Goal: Task Accomplishment & Management: Use online tool/utility

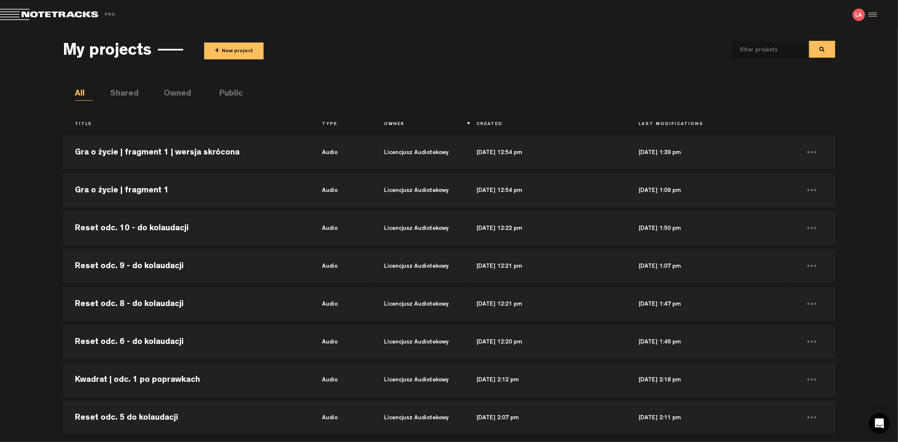
click at [236, 52] on button "+ New project" at bounding box center [233, 51] width 59 height 17
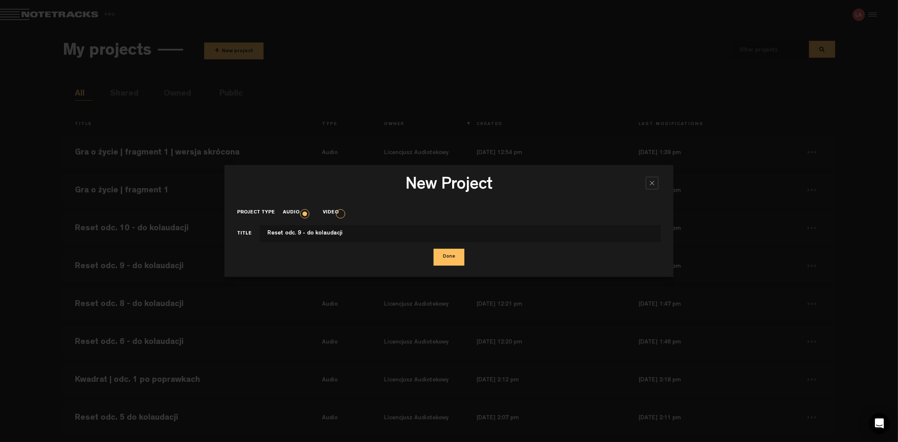
type input "Reset odc. 9 - do kolaudacji"
click at [433, 249] on button "Done" at bounding box center [448, 257] width 31 height 17
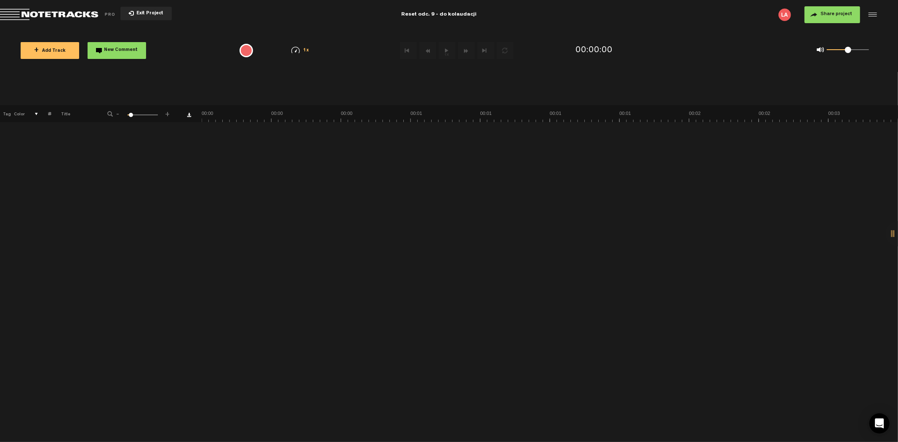
click at [54, 49] on span "+ Add Track" at bounding box center [50, 51] width 32 height 5
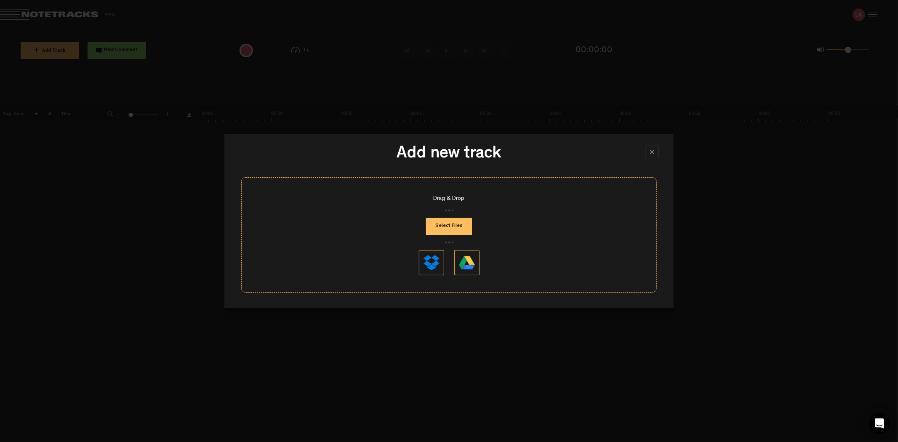
click at [462, 230] on button "Select Files" at bounding box center [449, 226] width 46 height 17
click at [465, 232] on button "Select Files" at bounding box center [449, 226] width 46 height 17
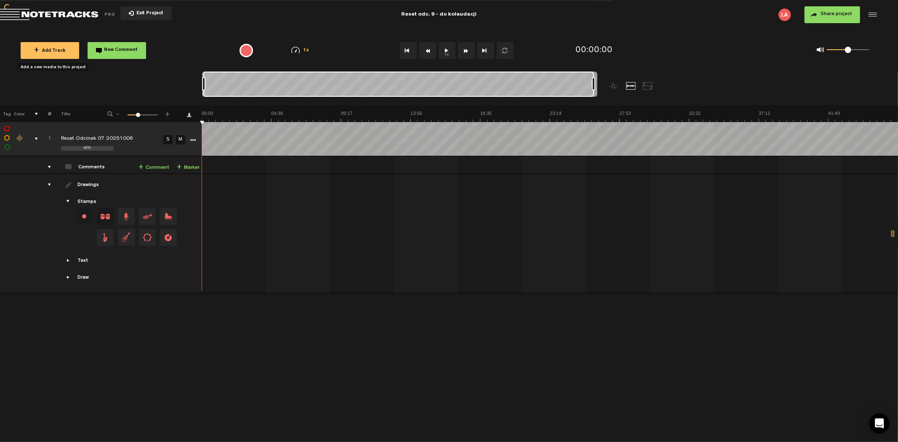
drag, startPoint x: 210, startPoint y: 82, endPoint x: 740, endPoint y: 79, distance: 529.5
click at [740, 79] on nt-zoom-navigation-bar at bounding box center [449, 89] width 898 height 34
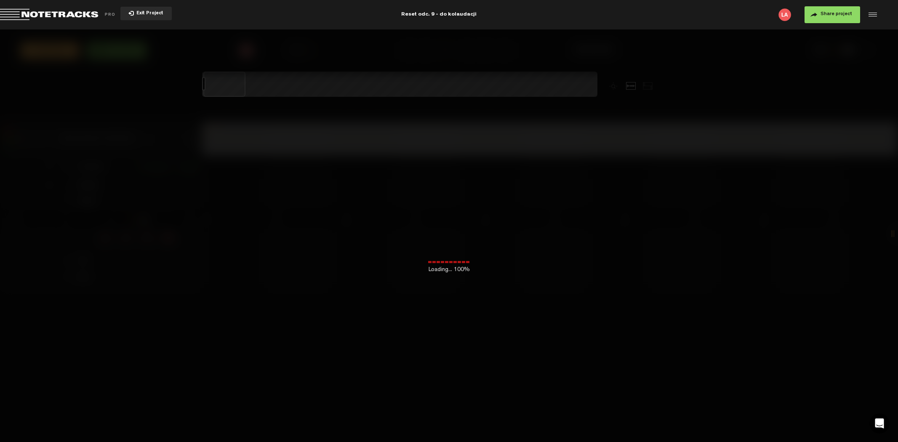
click at [146, 10] on button "Exit Project" at bounding box center [145, 13] width 51 height 13
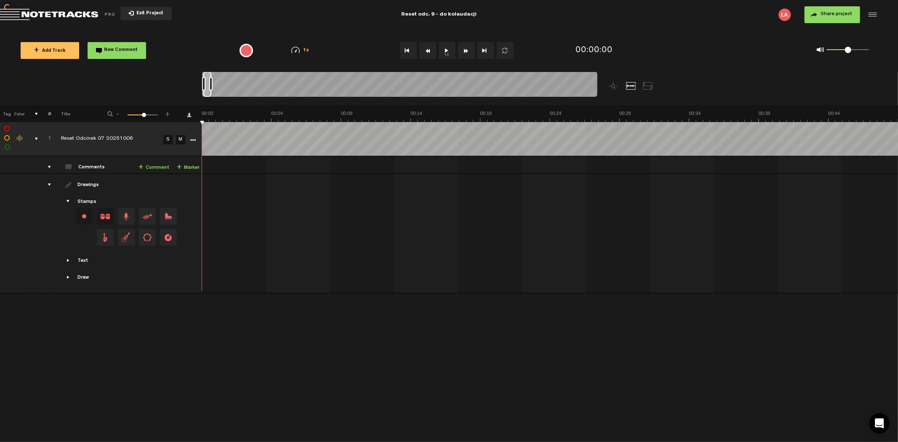
click at [146, 13] on span "Exit Project" at bounding box center [148, 13] width 29 height 5
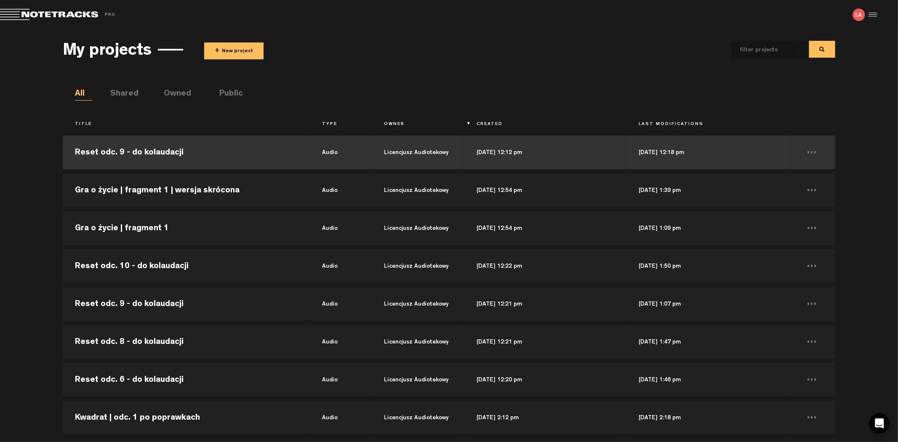
click at [195, 152] on td "Reset odc. 9 - do kolaudacji" at bounding box center [186, 152] width 247 height 38
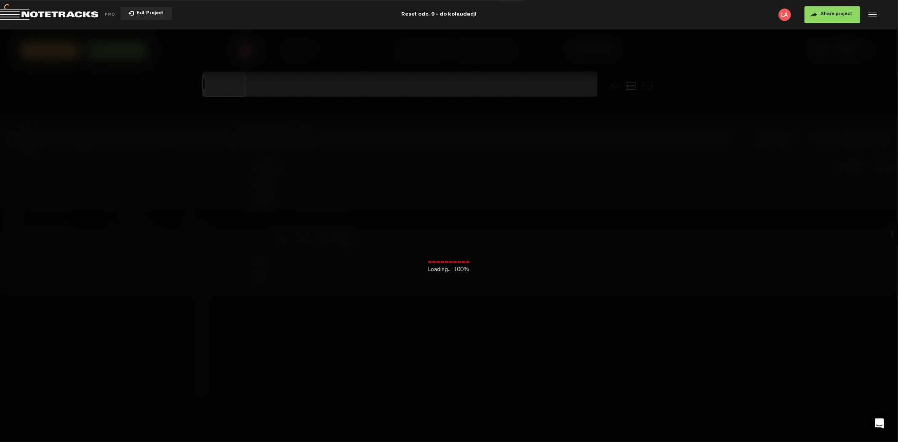
click at [435, 17] on div "Reset odc. 9 - do kolaudacji" at bounding box center [438, 14] width 75 height 21
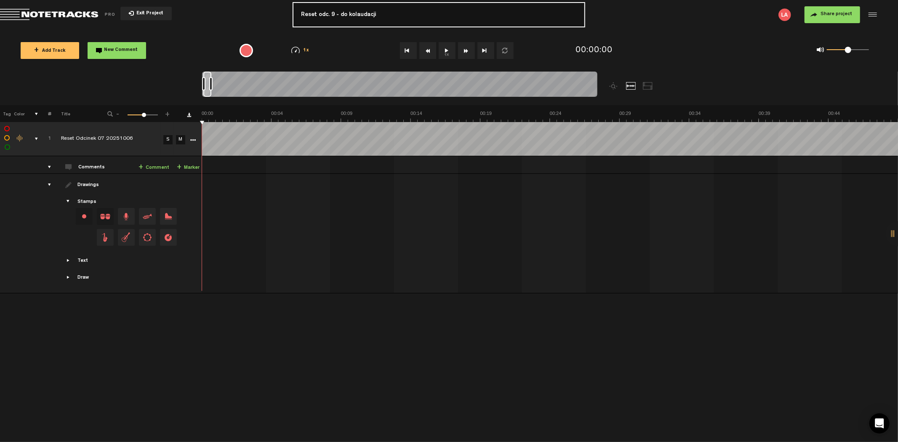
click at [330, 14] on input "Reset odc. 9 - do kolaudacji" at bounding box center [438, 14] width 292 height 25
type input "Reset odc. 7 - do kolaudacji"
click at [710, 27] on md-toolbar "Exit Project Reset odc. 9 - do kolaudacji Reset odc. 7 - do kolaudacji Share pr…" at bounding box center [449, 14] width 898 height 29
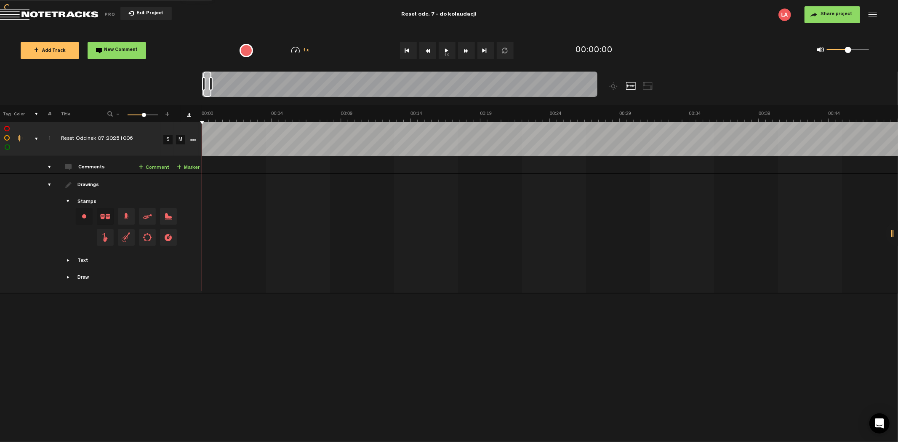
click at [842, 15] on span "Share project" at bounding box center [836, 14] width 32 height 5
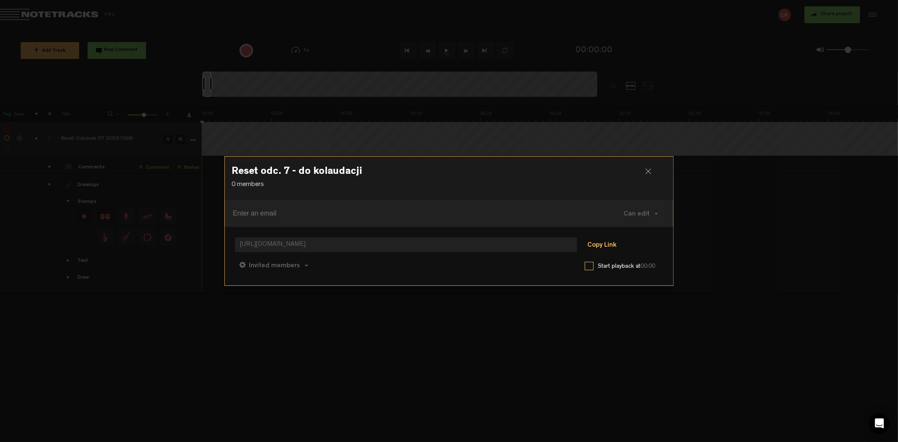
click at [606, 245] on button "Copy Link" at bounding box center [602, 245] width 46 height 17
click at [723, 237] on div at bounding box center [449, 221] width 898 height 442
click at [642, 171] on h3 "Reset odc. 7 - do kolaudacji" at bounding box center [448, 173] width 435 height 13
click at [645, 171] on div "Reset odc. 7 - do kolaudacji 0 members Can edit Can edit Can comment Can view h…" at bounding box center [448, 221] width 449 height 130
click at [647, 171] on div at bounding box center [651, 174] width 13 height 13
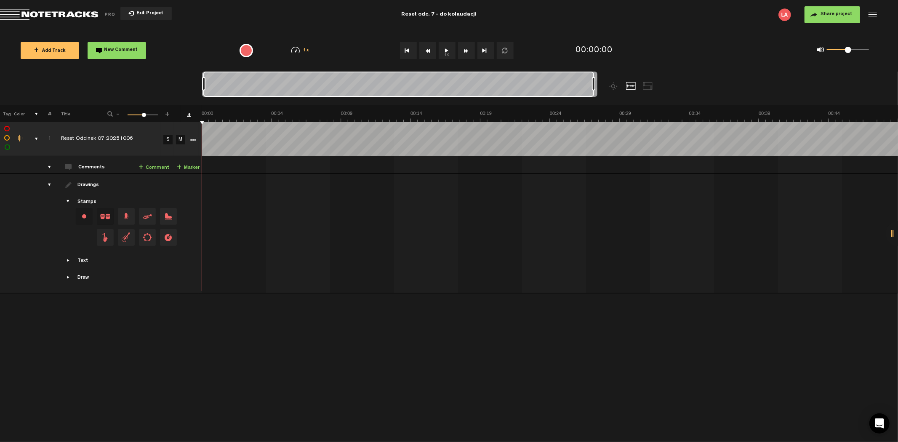
drag, startPoint x: 210, startPoint y: 82, endPoint x: 658, endPoint y: 91, distance: 447.9
click at [658, 91] on div at bounding box center [449, 89] width 494 height 34
click at [441, 51] on button "1x" at bounding box center [447, 50] width 17 height 17
click at [447, 48] on button "1x" at bounding box center [447, 50] width 17 height 17
click at [447, 52] on button "1x" at bounding box center [447, 50] width 17 height 17
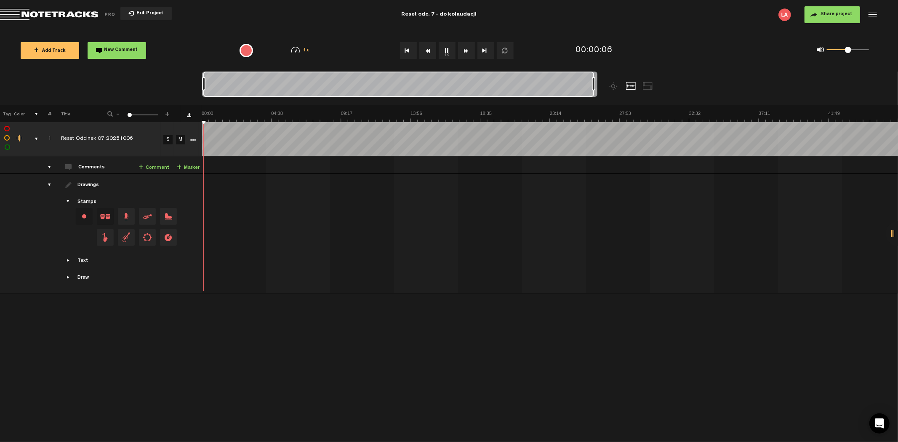
click at [447, 52] on button "1x" at bounding box center [447, 50] width 17 height 17
click at [445, 51] on button "1x" at bounding box center [447, 50] width 17 height 17
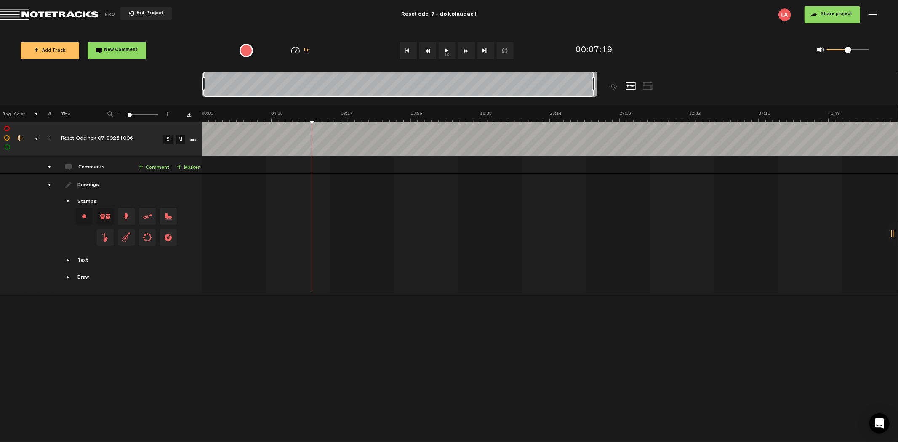
click at [449, 49] on button "1x" at bounding box center [447, 50] width 17 height 17
click at [447, 49] on button "1x" at bounding box center [447, 50] width 17 height 17
click at [407, 52] on button "Go to beginning" at bounding box center [408, 50] width 17 height 17
click at [441, 50] on button "1x" at bounding box center [447, 50] width 17 height 17
click at [444, 50] on button "1x" at bounding box center [447, 50] width 17 height 17
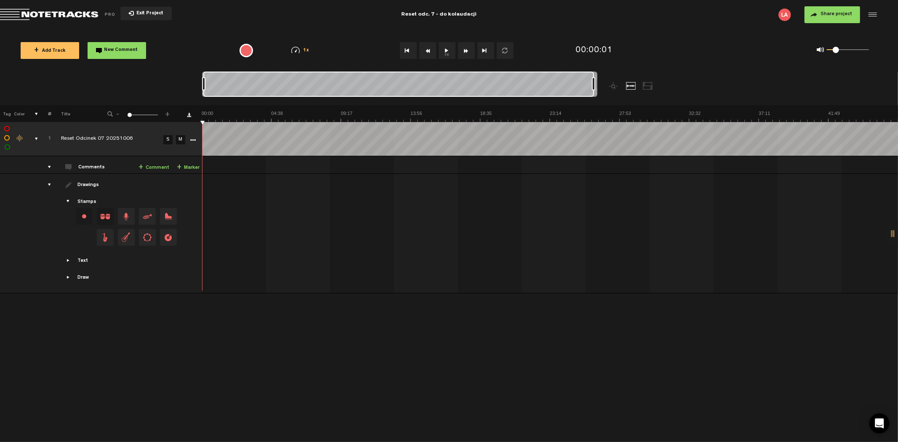
drag, startPoint x: 845, startPoint y: 51, endPoint x: 835, endPoint y: 51, distance: 10.6
click at [835, 51] on span at bounding box center [835, 50] width 6 height 6
click at [449, 53] on button "1x" at bounding box center [447, 50] width 17 height 17
click at [447, 51] on button "1x" at bounding box center [447, 50] width 17 height 17
click at [825, 15] on span "Share project" at bounding box center [836, 14] width 32 height 5
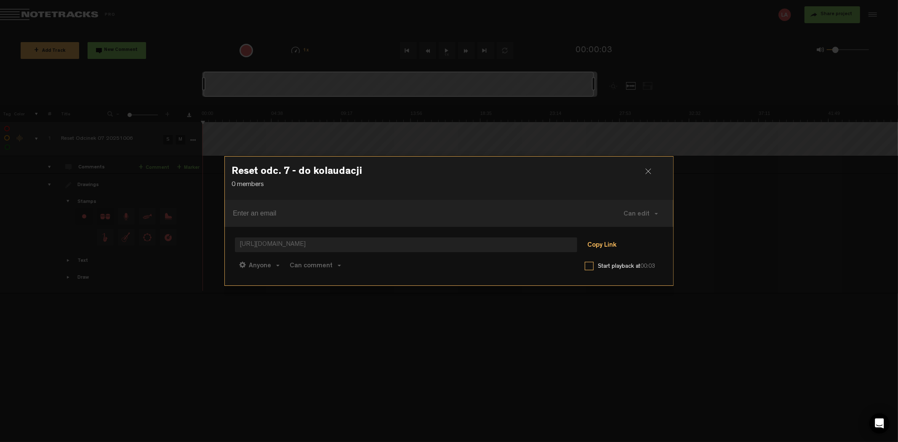
click at [603, 243] on button "Copy Link" at bounding box center [602, 245] width 46 height 17
click at [649, 175] on div at bounding box center [651, 174] width 13 height 13
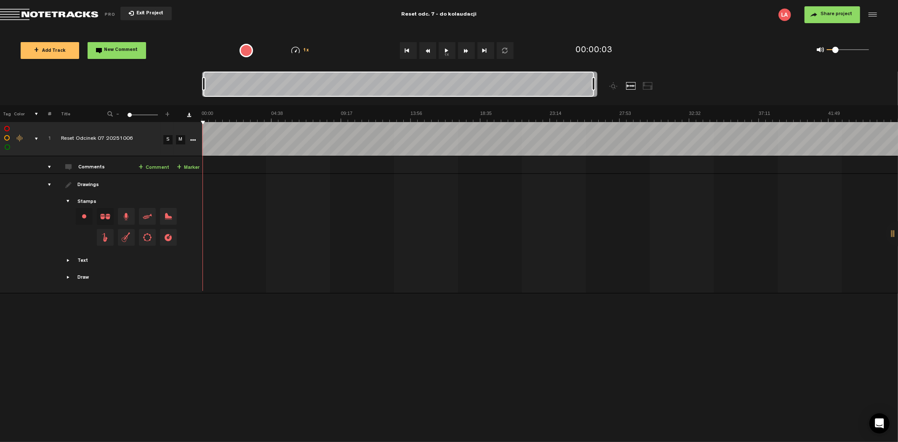
click at [153, 13] on span "Exit Project" at bounding box center [148, 13] width 29 height 5
